Goal: Register for event/course: Sign up to attend an event or enroll in a course

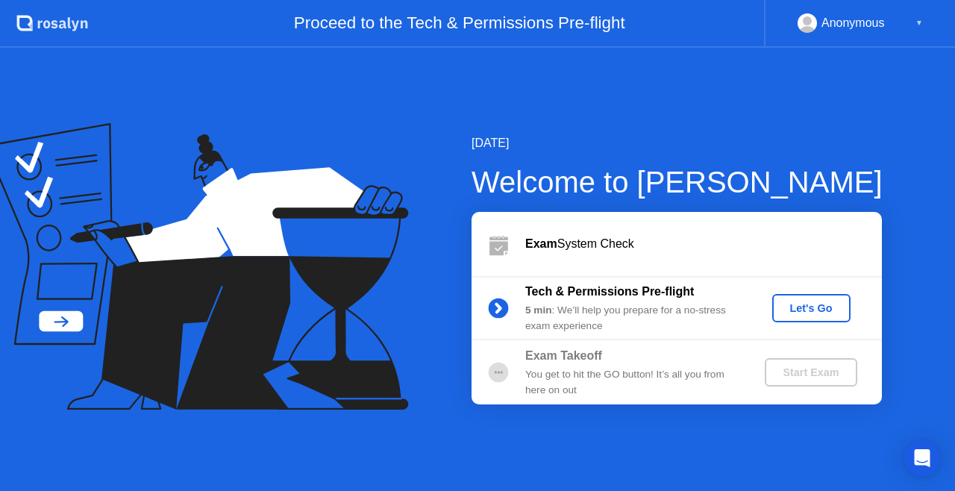
click at [786, 369] on div "Start Exam" at bounding box center [811, 372] width 80 height 12
click at [809, 307] on div "Let's Go" at bounding box center [811, 308] width 66 height 12
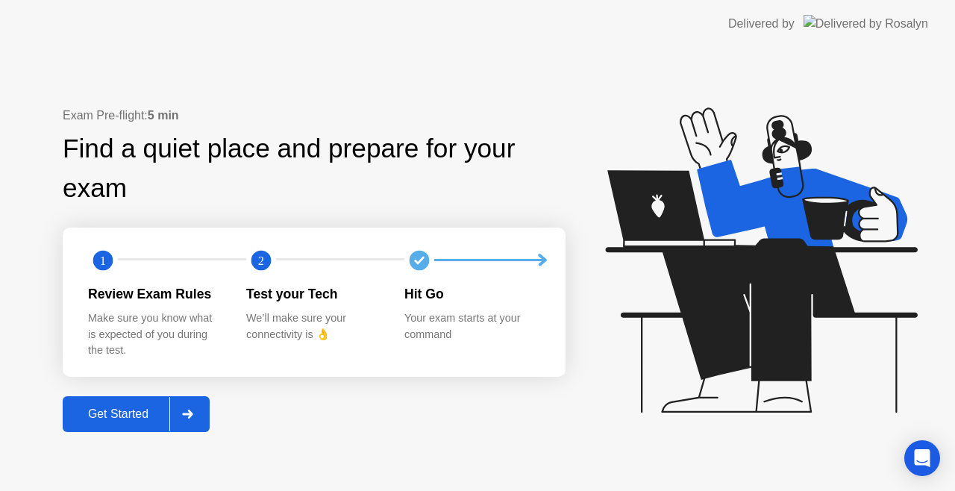
click at [131, 418] on div "Get Started" at bounding box center [118, 413] width 102 height 13
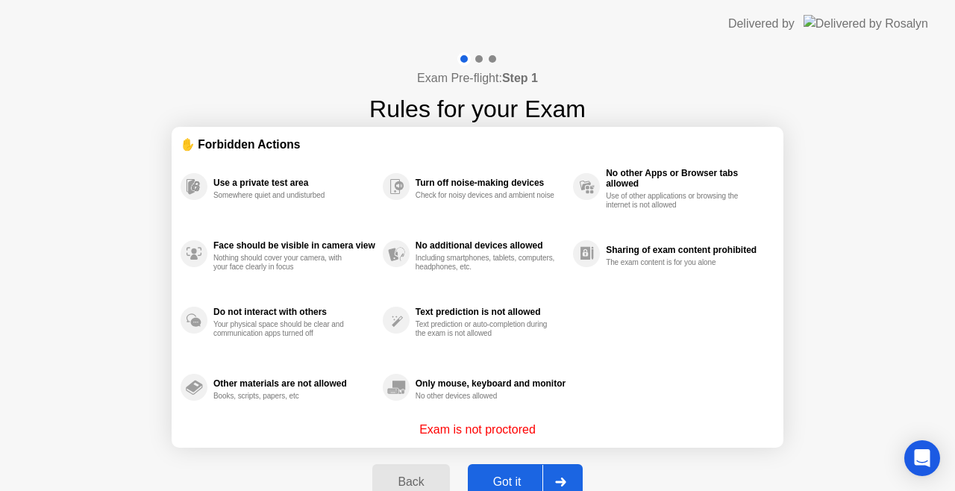
click at [509, 483] on div "Got it" at bounding box center [507, 481] width 70 height 13
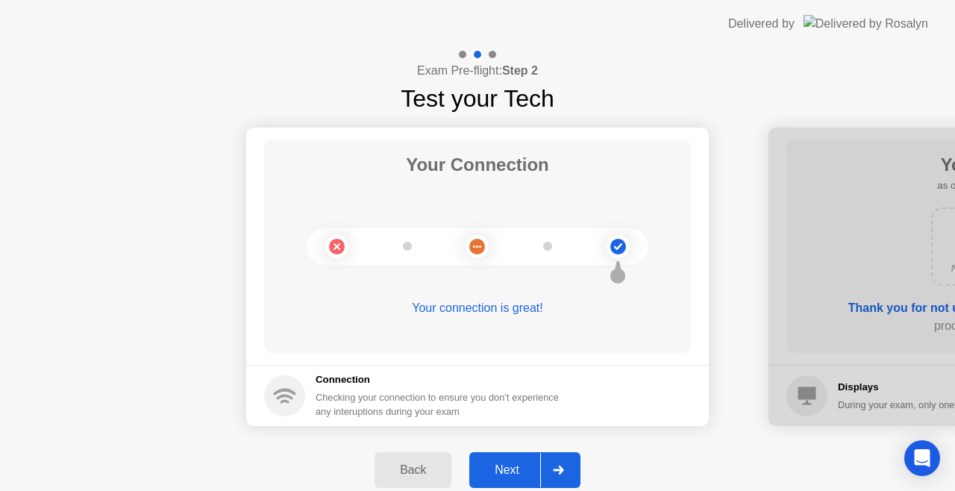
click at [507, 474] on div "Next" at bounding box center [507, 469] width 66 height 13
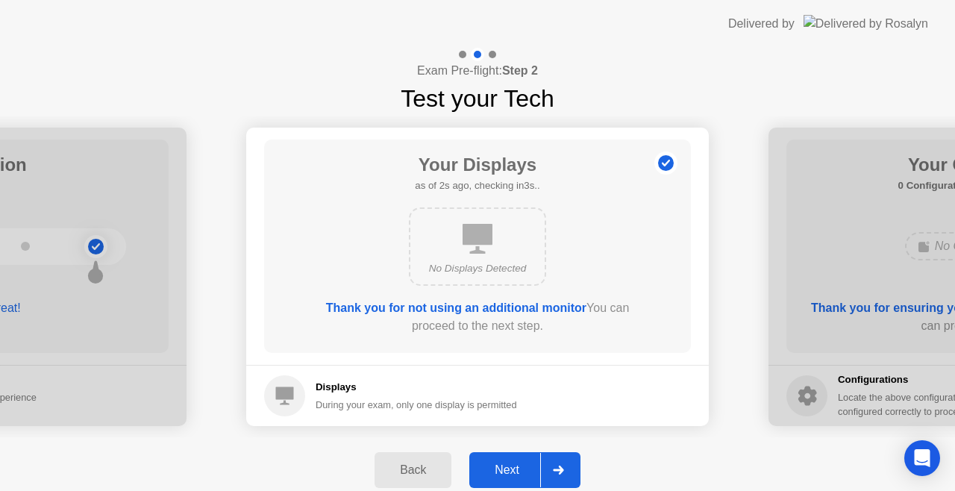
click at [507, 474] on div "Next" at bounding box center [507, 469] width 66 height 13
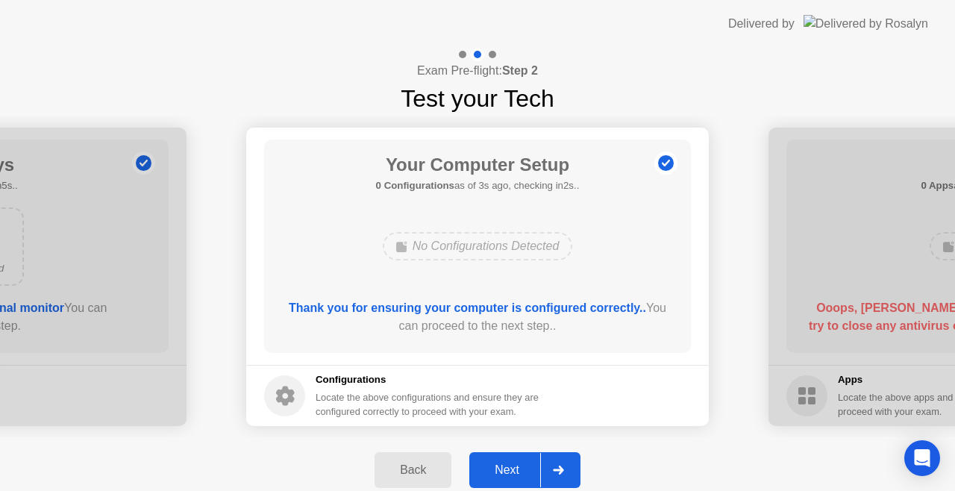
click at [521, 470] on div "Next" at bounding box center [507, 469] width 66 height 13
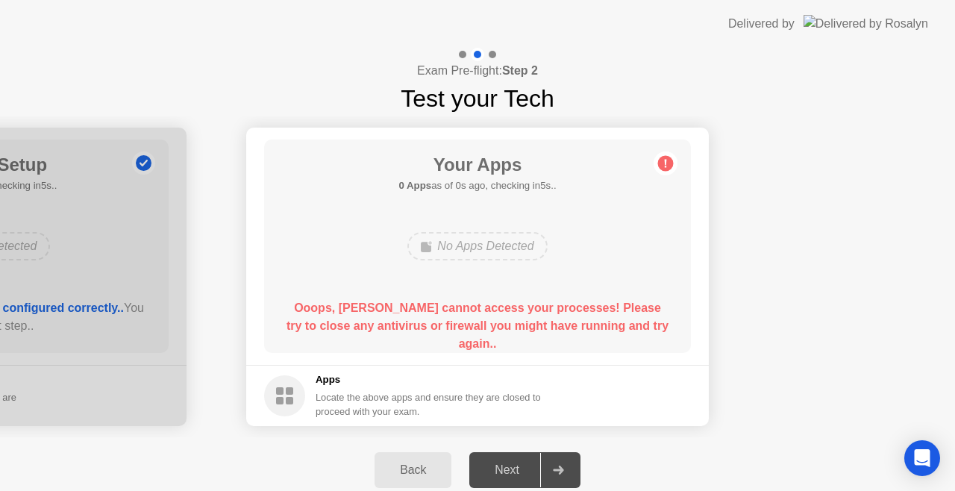
click at [427, 283] on div "Your Apps 0 Apps as of 2s ago, checking in3s.. No Apps Detected Ooops, [PERSON_…" at bounding box center [477, 245] width 427 height 213
click at [436, 283] on div "Your Apps 0 Apps as of 3s ago, checking in2s.. No Apps Detected Ooops, [PERSON_…" at bounding box center [477, 245] width 427 height 213
click at [473, 242] on div "No Apps Detected" at bounding box center [476, 246] width 139 height 28
click at [670, 164] on circle at bounding box center [666, 164] width 16 height 16
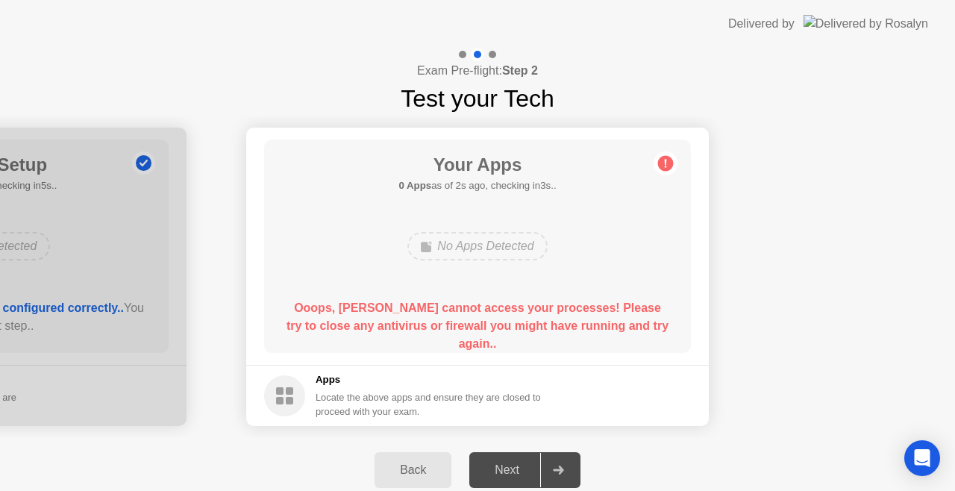
click at [509, 264] on div "No Apps Detected" at bounding box center [478, 246] width 342 height 40
click at [612, 59] on div "Exam Pre-flight: Step 2 Test your Tech" at bounding box center [477, 82] width 955 height 69
click at [421, 459] on button "Back" at bounding box center [412, 470] width 77 height 36
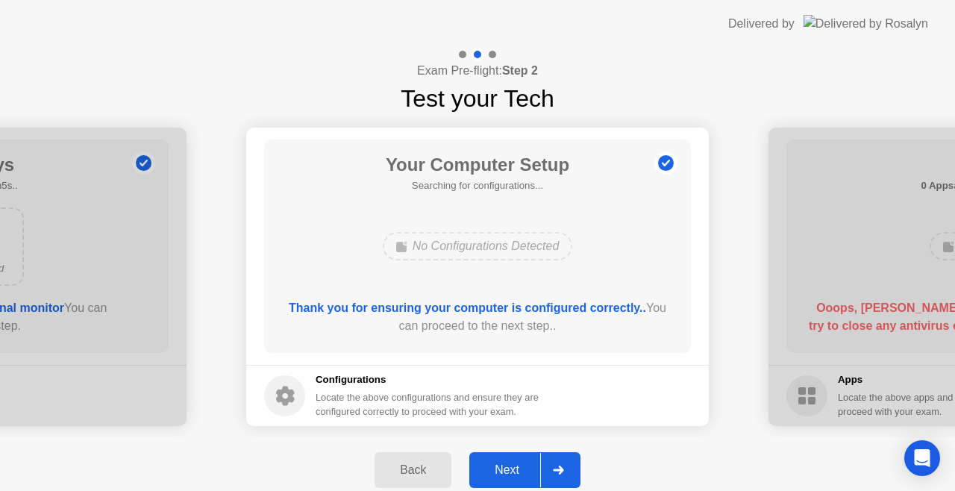
click at [503, 476] on div "Next" at bounding box center [507, 469] width 66 height 13
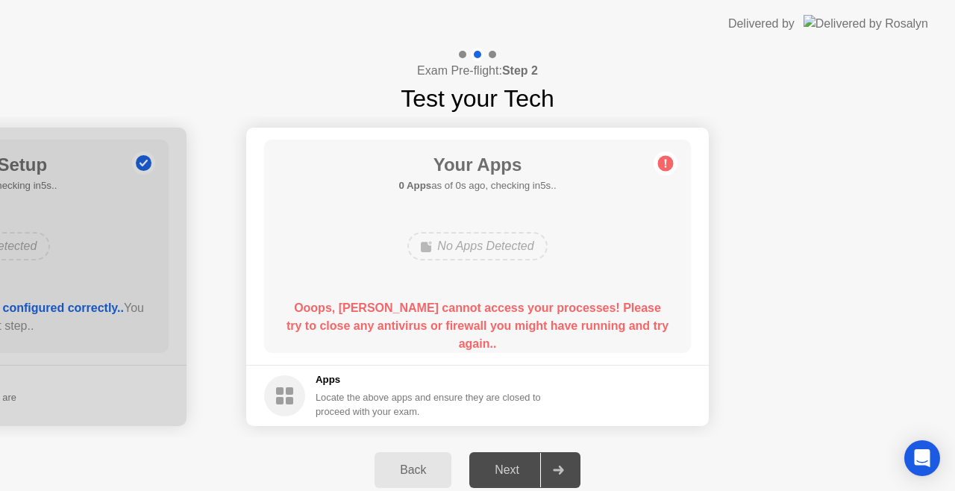
click at [437, 409] on div "Locate the above apps and ensure they are closed to proceed with your exam." at bounding box center [429, 404] width 226 height 28
click at [429, 454] on button "Back" at bounding box center [412, 470] width 77 height 36
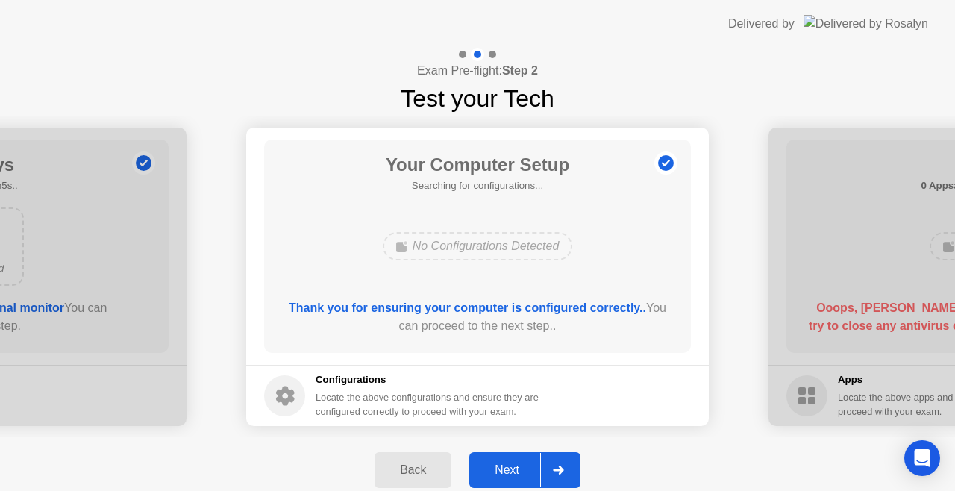
click at [425, 464] on div "Back" at bounding box center [413, 469] width 68 height 13
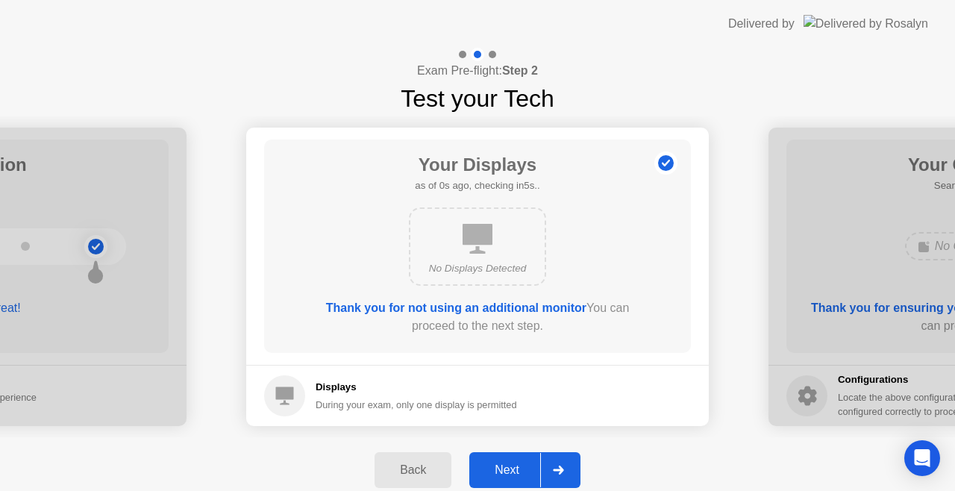
click at [425, 464] on div "Back" at bounding box center [413, 469] width 68 height 13
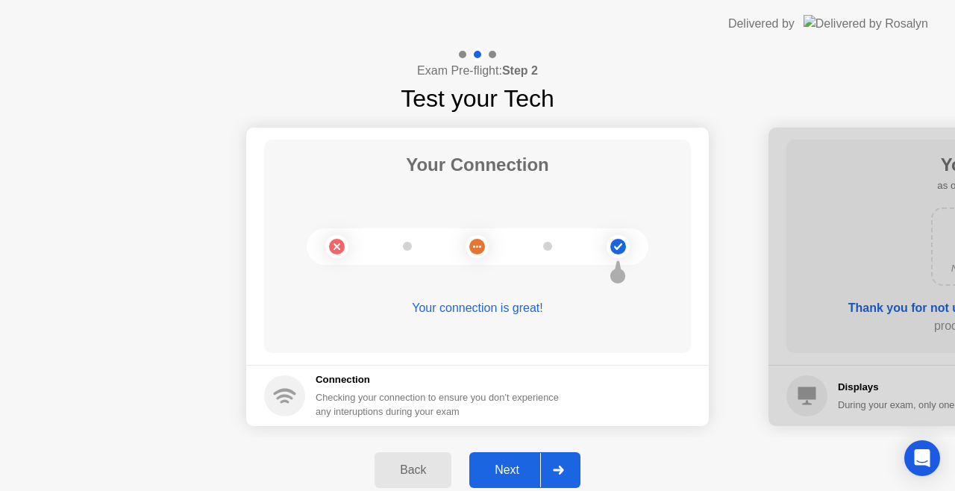
click at [425, 464] on div "Back" at bounding box center [413, 469] width 68 height 13
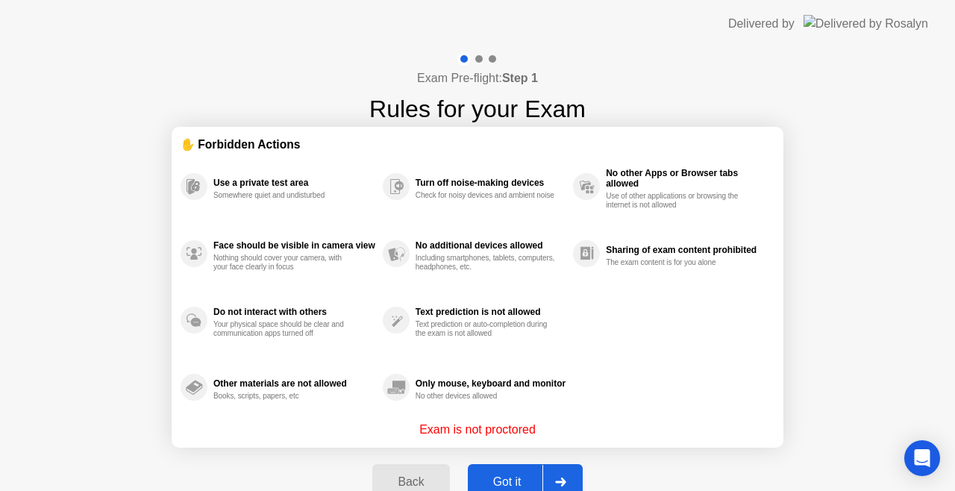
click at [504, 475] on div "Got it" at bounding box center [507, 481] width 70 height 13
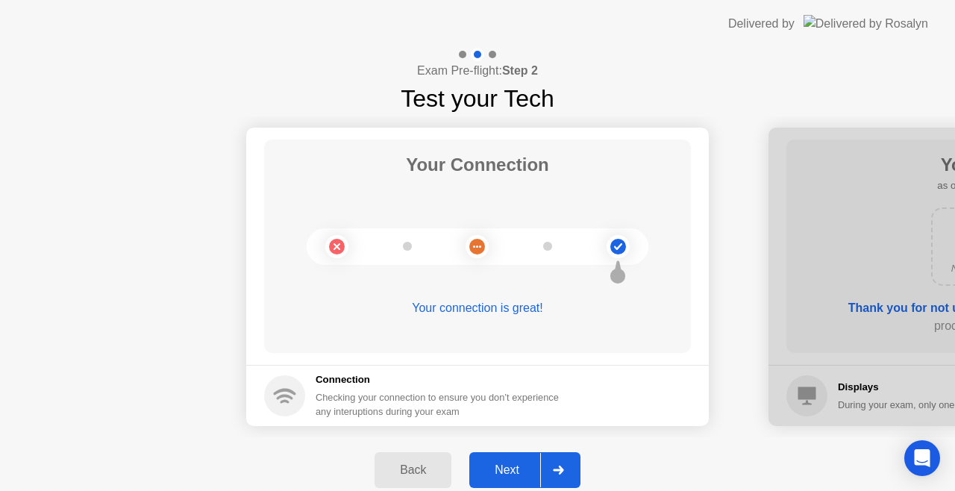
click at [517, 463] on div "Next" at bounding box center [507, 469] width 66 height 13
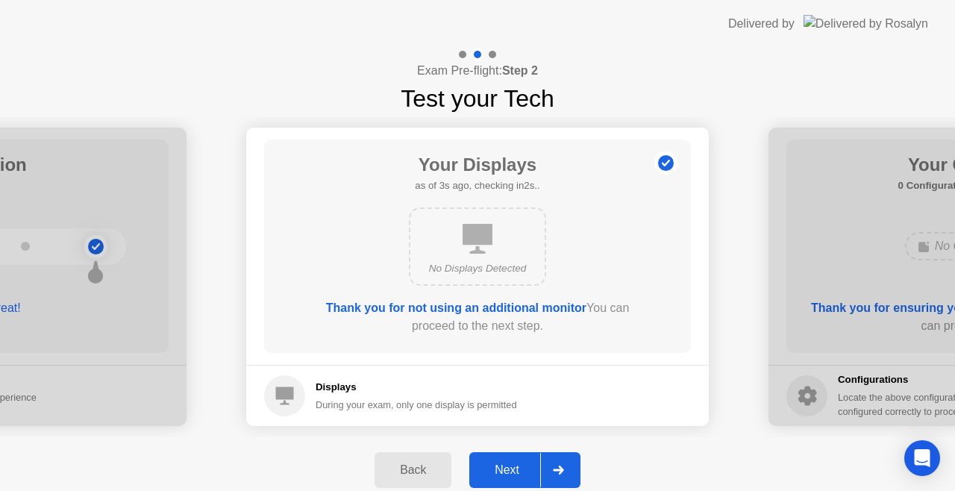
click at [513, 454] on button "Next" at bounding box center [524, 470] width 111 height 36
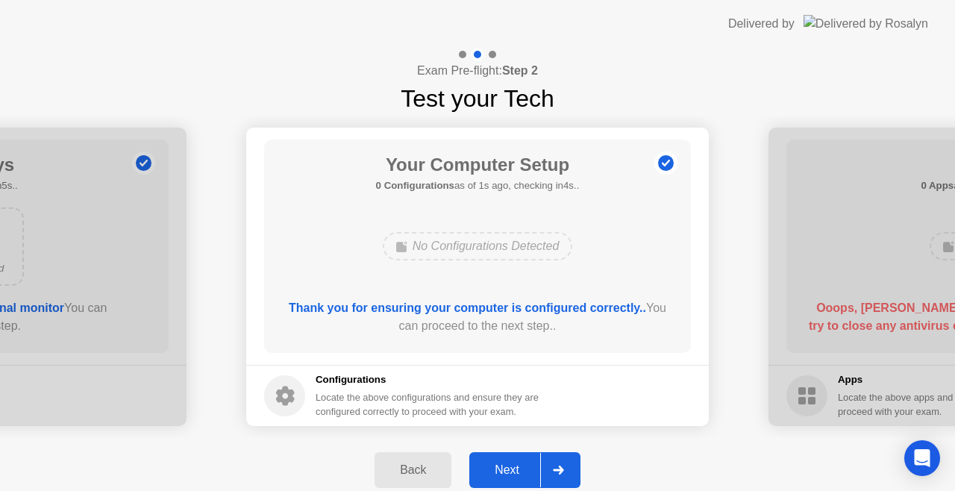
click at [513, 454] on button "Next" at bounding box center [524, 470] width 111 height 36
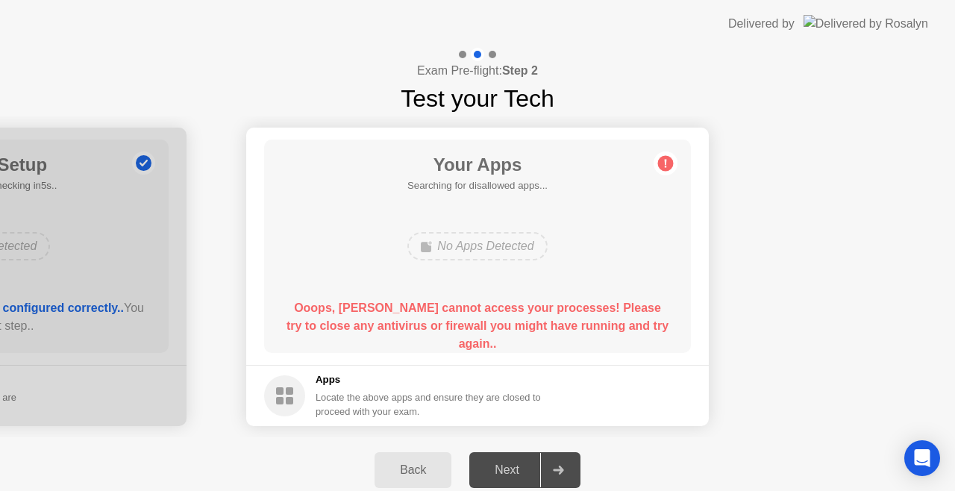
drag, startPoint x: 292, startPoint y: 389, endPoint x: 321, endPoint y: 389, distance: 29.8
click at [292, 389] on rect at bounding box center [289, 390] width 7 height 7
drag, startPoint x: 321, startPoint y: 389, endPoint x: 339, endPoint y: 391, distance: 17.2
click at [339, 391] on div "Locate the above apps and ensure they are closed to proceed with your exam." at bounding box center [429, 404] width 226 height 28
click at [440, 245] on div "No Apps Detected" at bounding box center [476, 246] width 139 height 28
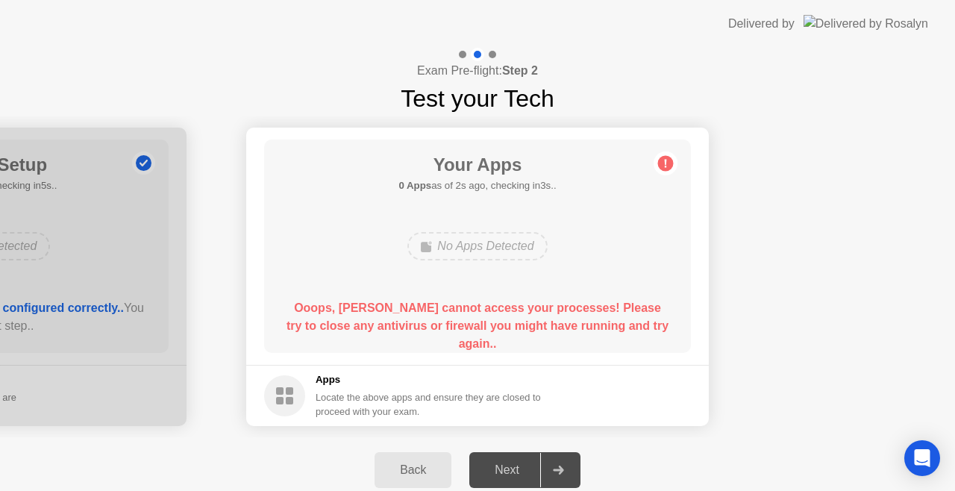
drag, startPoint x: 301, startPoint y: 380, endPoint x: 341, endPoint y: 345, distance: 53.9
click at [304, 379] on icon at bounding box center [284, 395] width 41 height 41
drag, startPoint x: 341, startPoint y: 345, endPoint x: 340, endPoint y: 328, distance: 16.4
click at [340, 328] on div "Your Apps 0 Apps as of 2s ago, checking in3s.. No Apps Detected Ooops, [PERSON_…" at bounding box center [477, 245] width 427 height 213
click at [336, 307] on b "Ooops, [PERSON_NAME] cannot access your processes! Please try to close any anti…" at bounding box center [477, 325] width 382 height 48
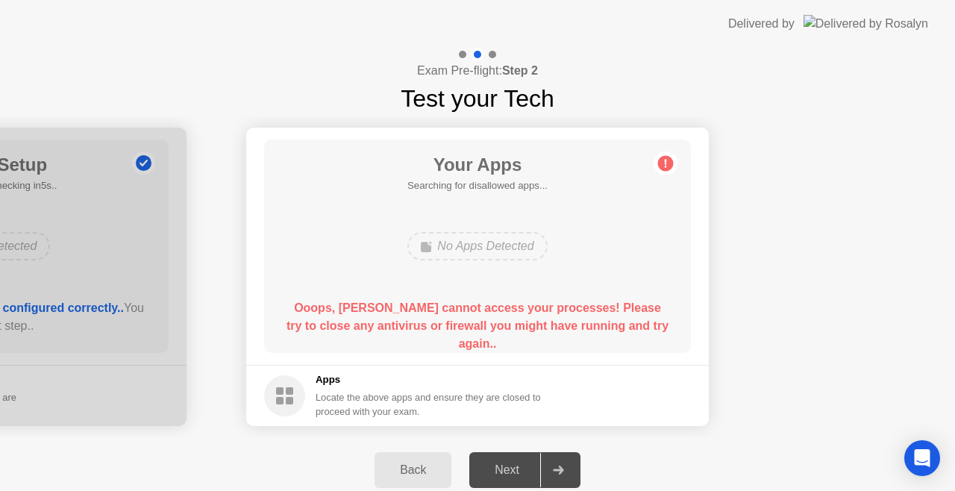
click at [499, 327] on b "Ooops, [PERSON_NAME] cannot access your processes! Please try to close any anti…" at bounding box center [477, 325] width 382 height 48
click at [502, 463] on div "Next" at bounding box center [507, 469] width 66 height 13
click at [527, 464] on div "Next" at bounding box center [507, 469] width 66 height 13
click at [569, 462] on div at bounding box center [558, 470] width 36 height 34
click at [586, 213] on div "Your Apps 0 Apps as of 3s ago, checking in2s.. No Apps Detected Ooops, [PERSON_…" at bounding box center [477, 245] width 427 height 213
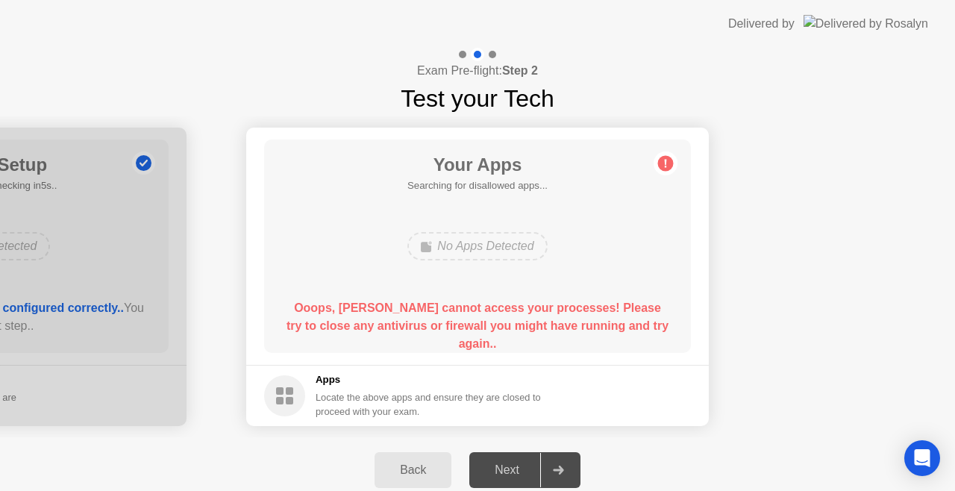
click at [743, 474] on div "Back Next" at bounding box center [477, 470] width 955 height 66
click at [288, 462] on div "Back Next" at bounding box center [477, 470] width 955 height 66
